Goal: Obtain resource: Download file/media

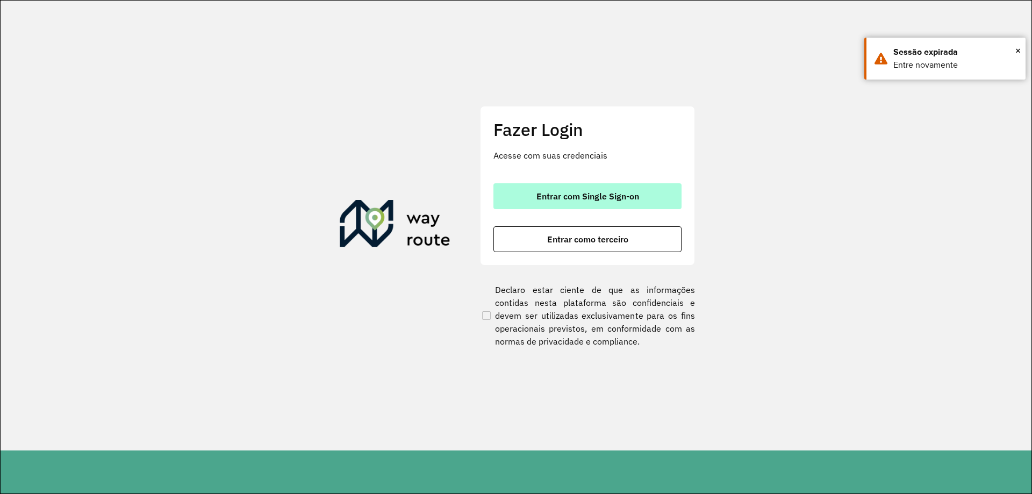
click at [613, 194] on span "Entrar com Single Sign-on" at bounding box center [588, 196] width 103 height 9
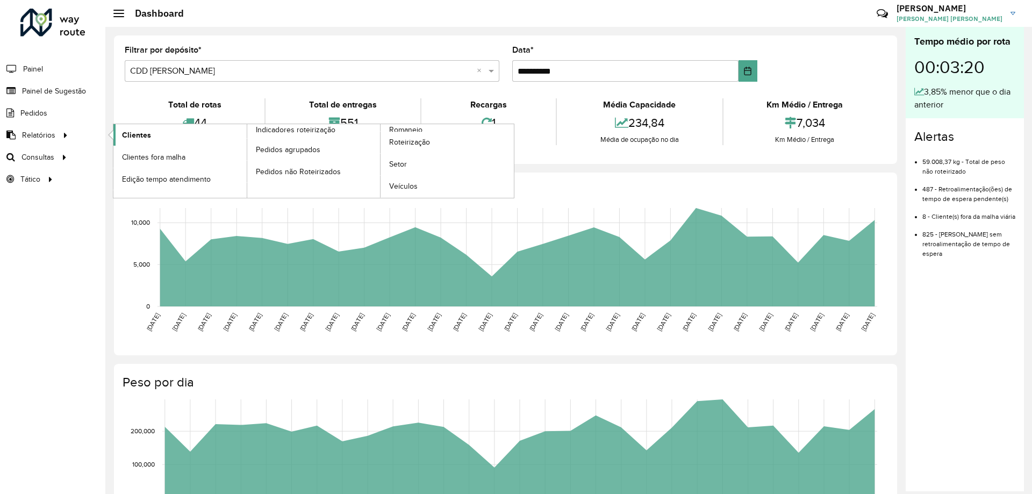
click at [126, 130] on span "Clientes" at bounding box center [136, 135] width 29 height 11
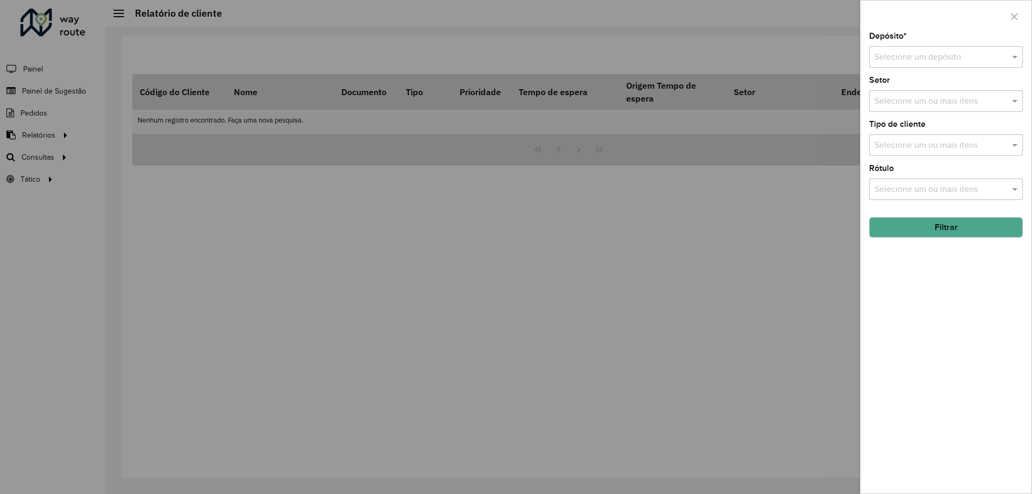
click at [808, 157] on div at bounding box center [516, 247] width 1032 height 494
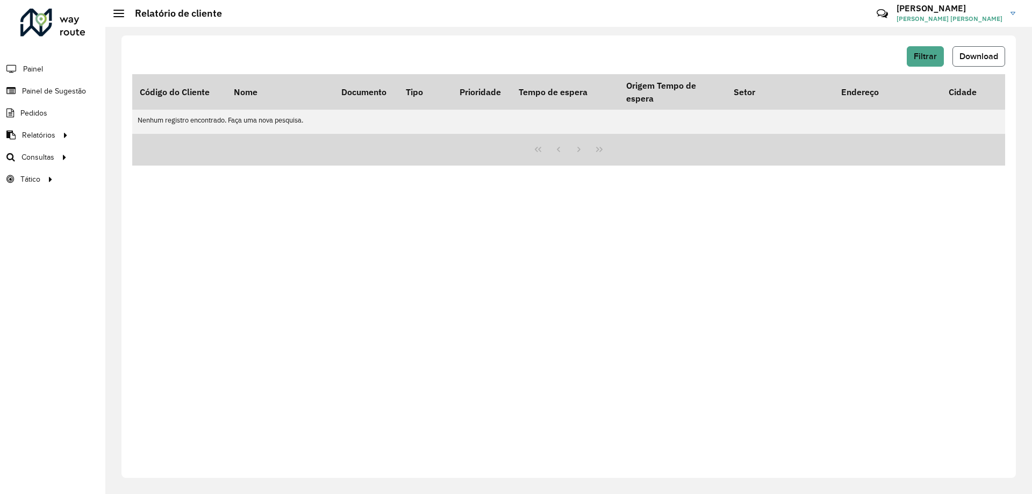
click at [964, 58] on span "Download" at bounding box center [979, 56] width 39 height 9
click at [979, 59] on span "Download" at bounding box center [979, 56] width 39 height 9
click at [926, 60] on span "Filtrar" at bounding box center [925, 56] width 23 height 9
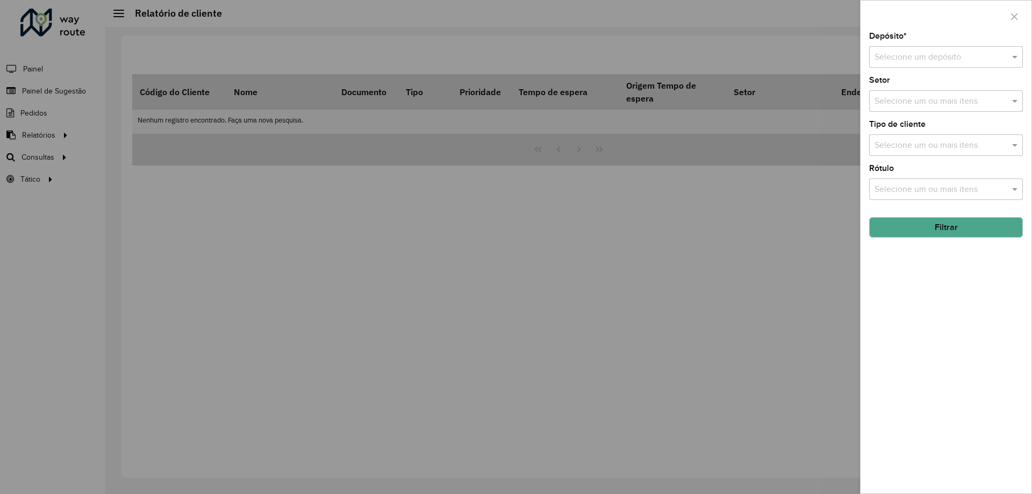
click at [905, 52] on input "text" at bounding box center [936, 57] width 122 height 13
click at [889, 104] on span "CDD [PERSON_NAME]" at bounding box center [916, 106] width 85 height 9
click at [817, 198] on div at bounding box center [516, 247] width 1032 height 494
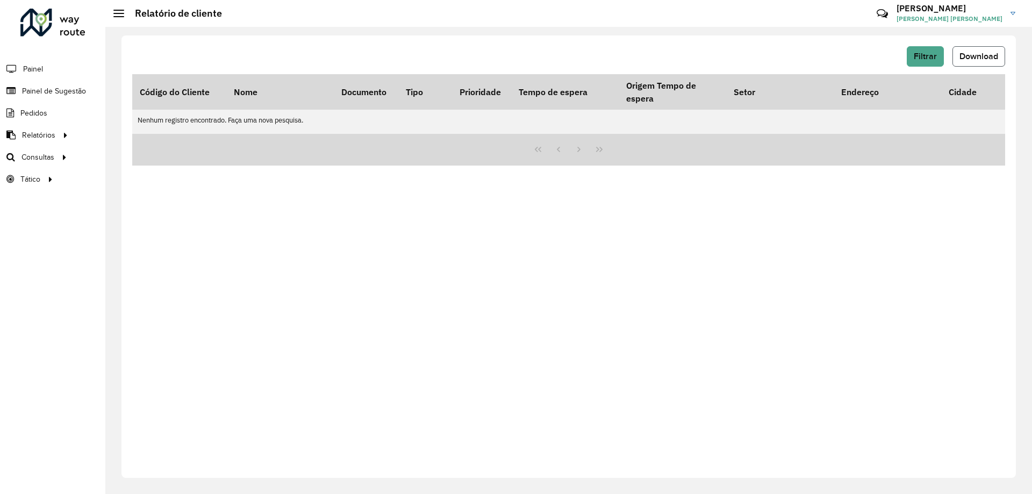
click at [953, 59] on button "Download" at bounding box center [979, 56] width 53 height 20
click at [930, 62] on button "Filtrar" at bounding box center [925, 56] width 37 height 20
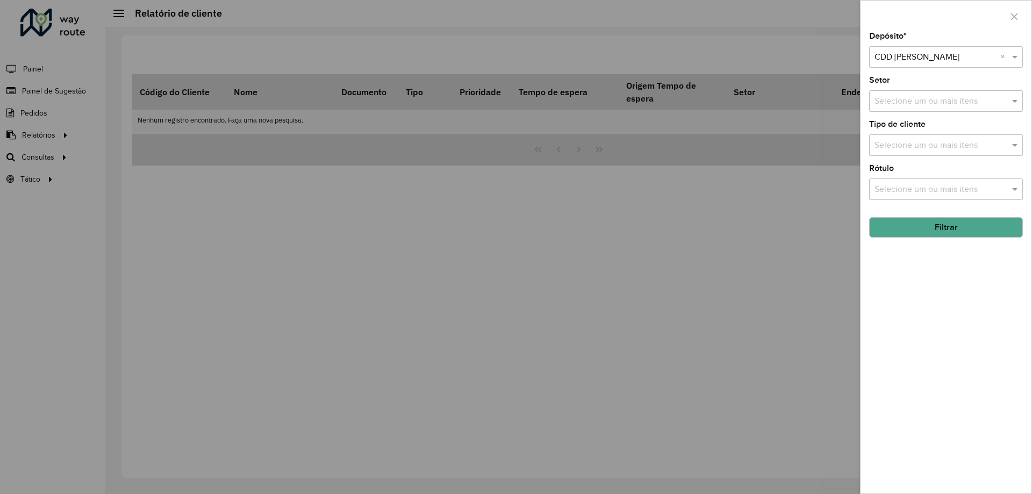
click at [926, 230] on button "Filtrar" at bounding box center [946, 227] width 154 height 20
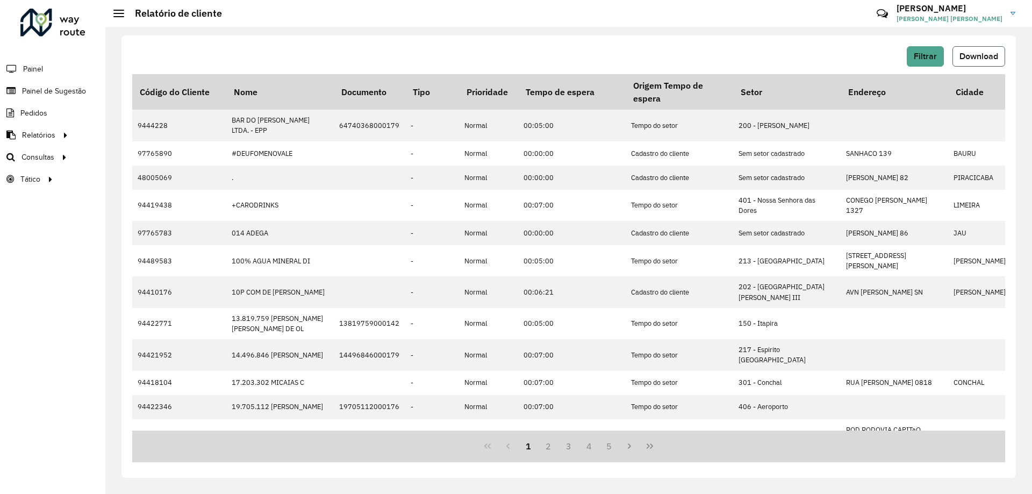
click at [971, 56] on span "Download" at bounding box center [979, 56] width 39 height 9
